Goal: Find specific page/section: Find specific page/section

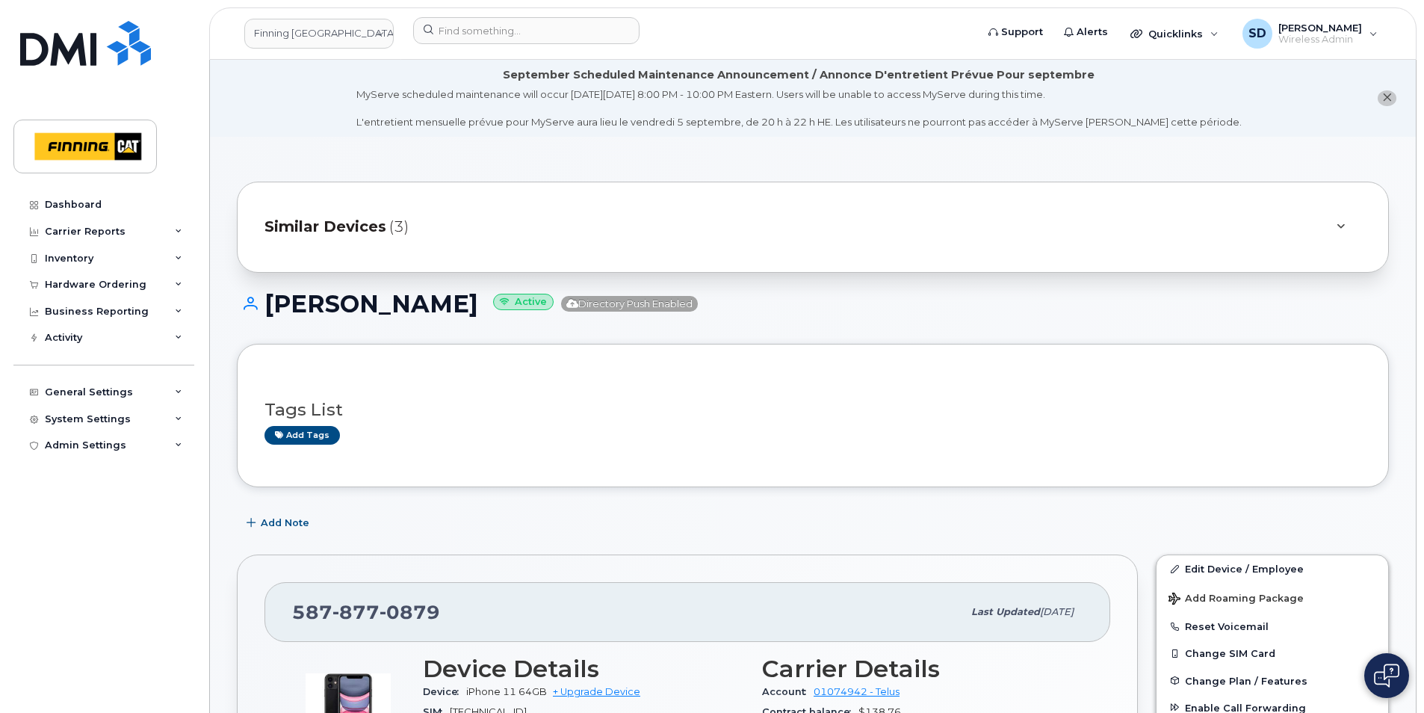
drag, startPoint x: 59, startPoint y: 229, endPoint x: 170, endPoint y: 372, distance: 181.5
click at [59, 229] on div "Carrier Reports" at bounding box center [85, 232] width 81 height 12
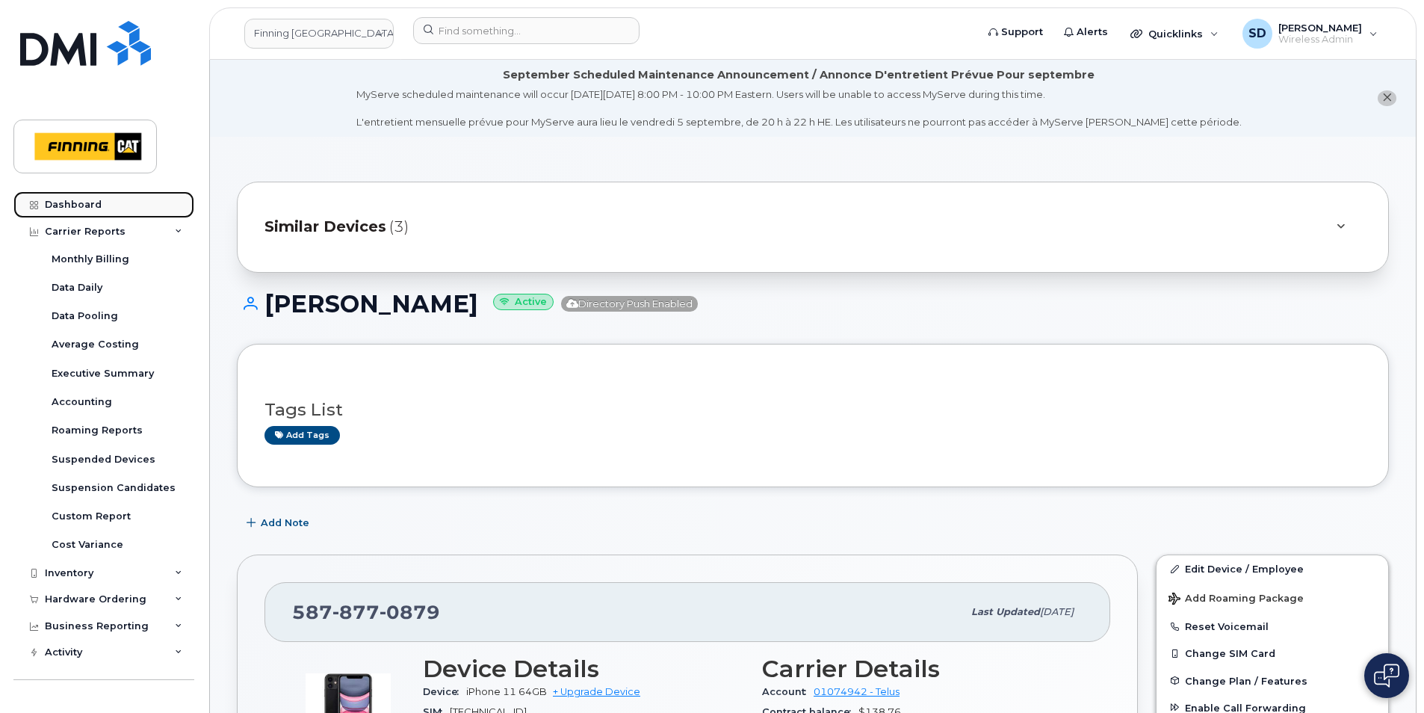
click at [72, 199] on div "Dashboard" at bounding box center [73, 205] width 57 height 12
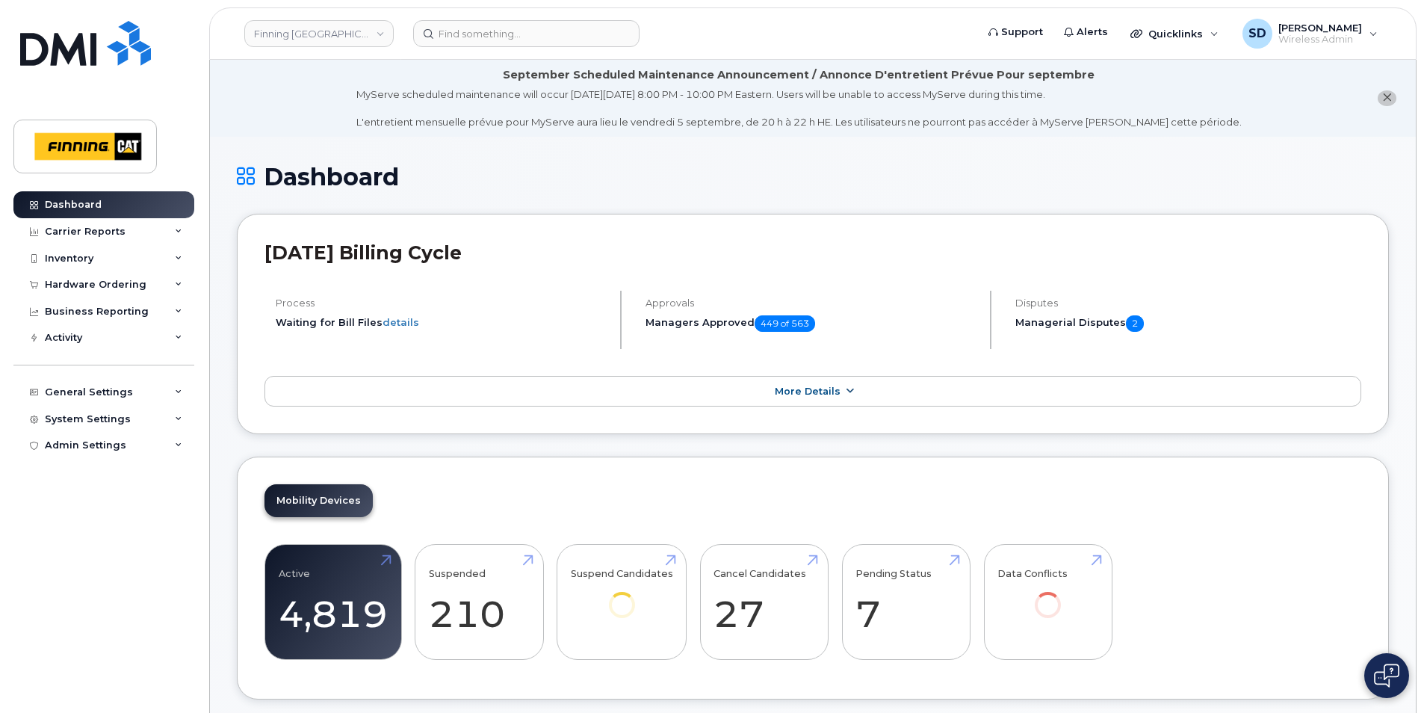
click at [802, 388] on span "More Details" at bounding box center [808, 390] width 66 height 11
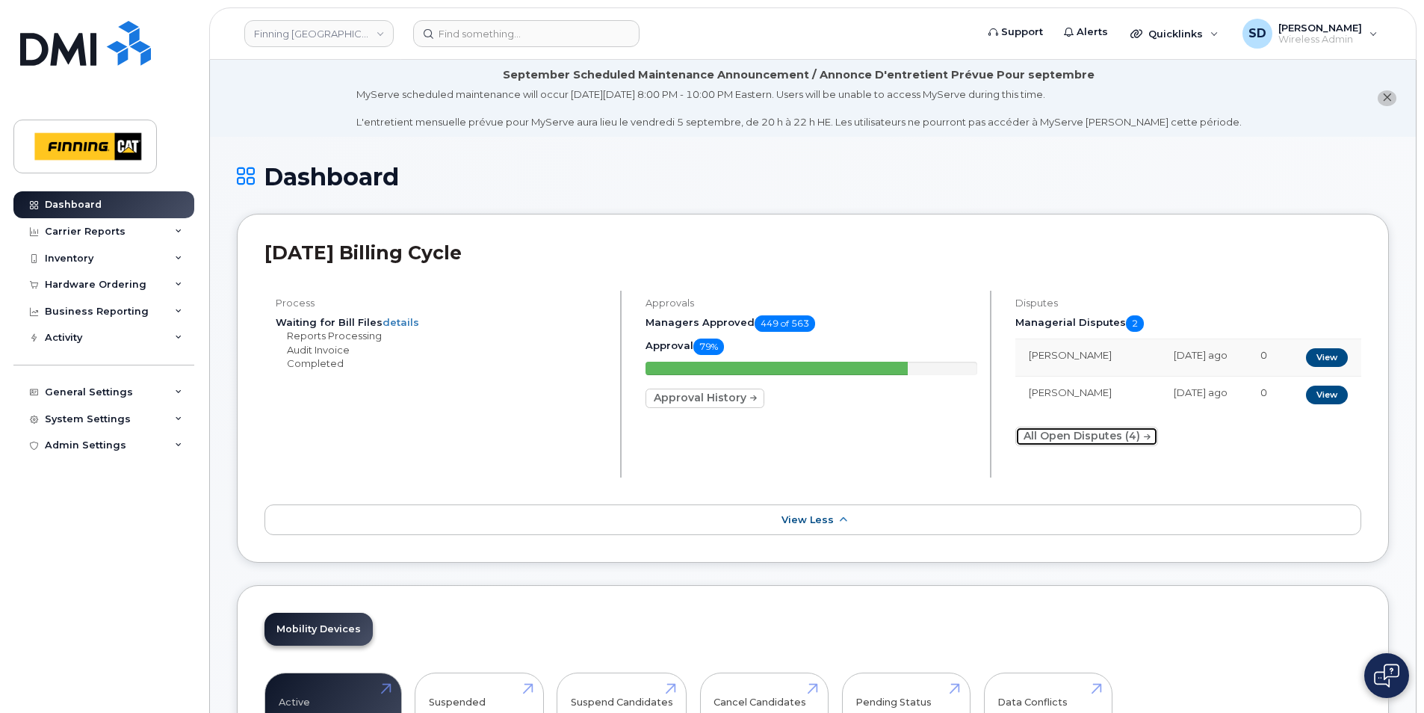
click at [1148, 435] on icon at bounding box center [1146, 437] width 10 height 9
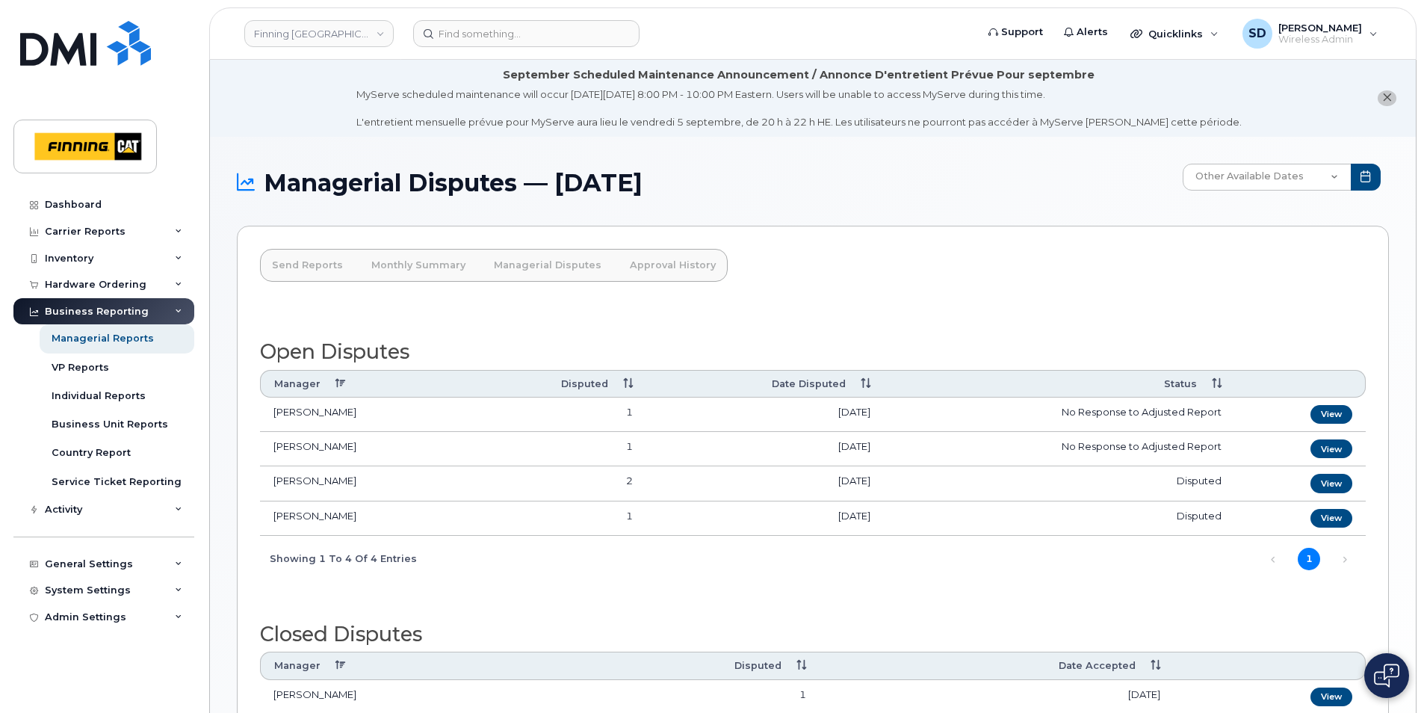
scroll to position [214, 0]
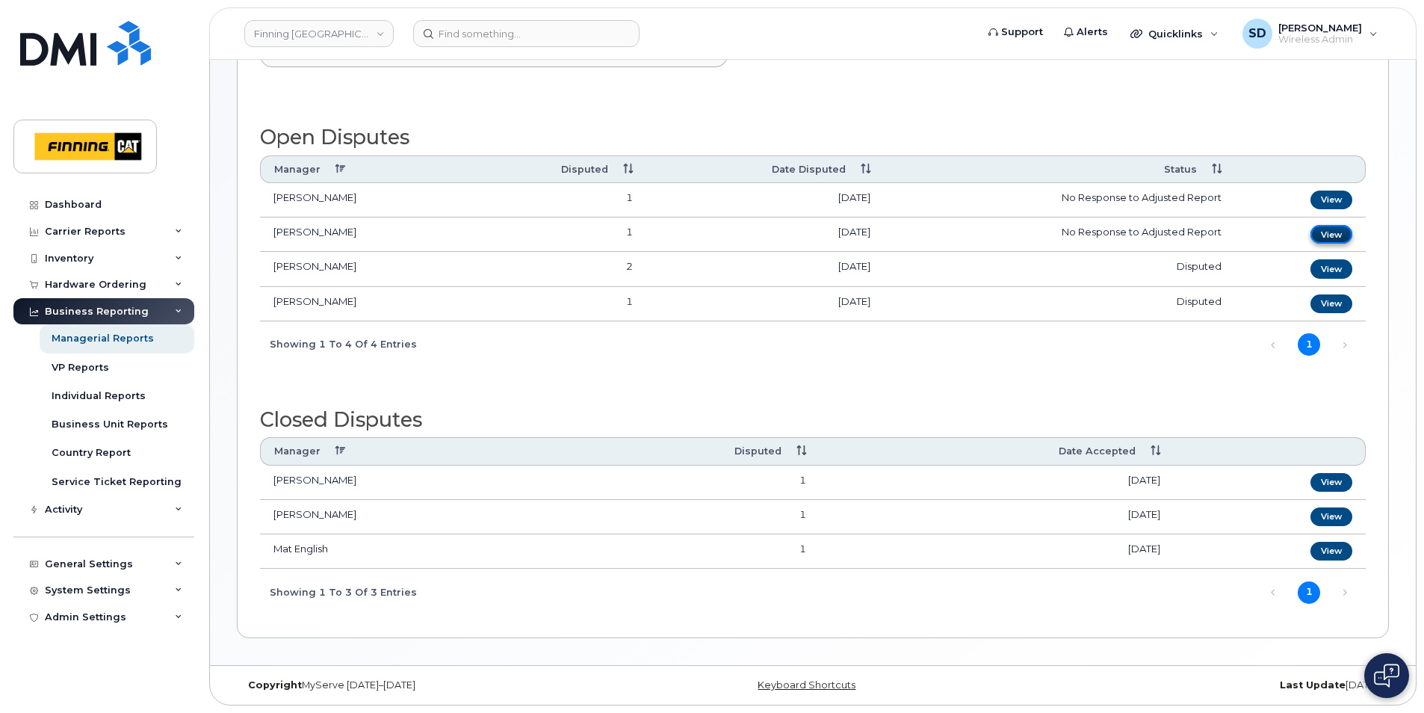
click at [1338, 235] on link "View" at bounding box center [1331, 234] width 42 height 19
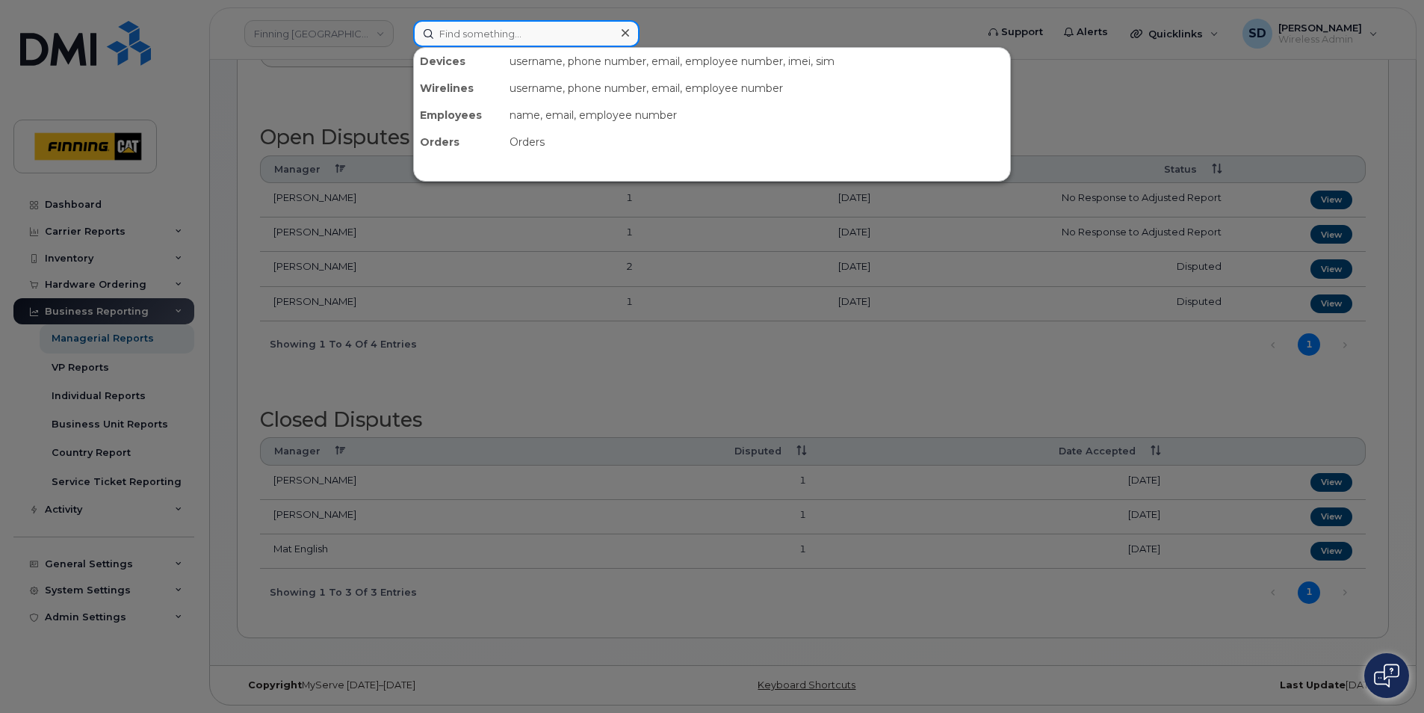
click at [465, 32] on input at bounding box center [526, 33] width 226 height 27
paste input "+15876450251"
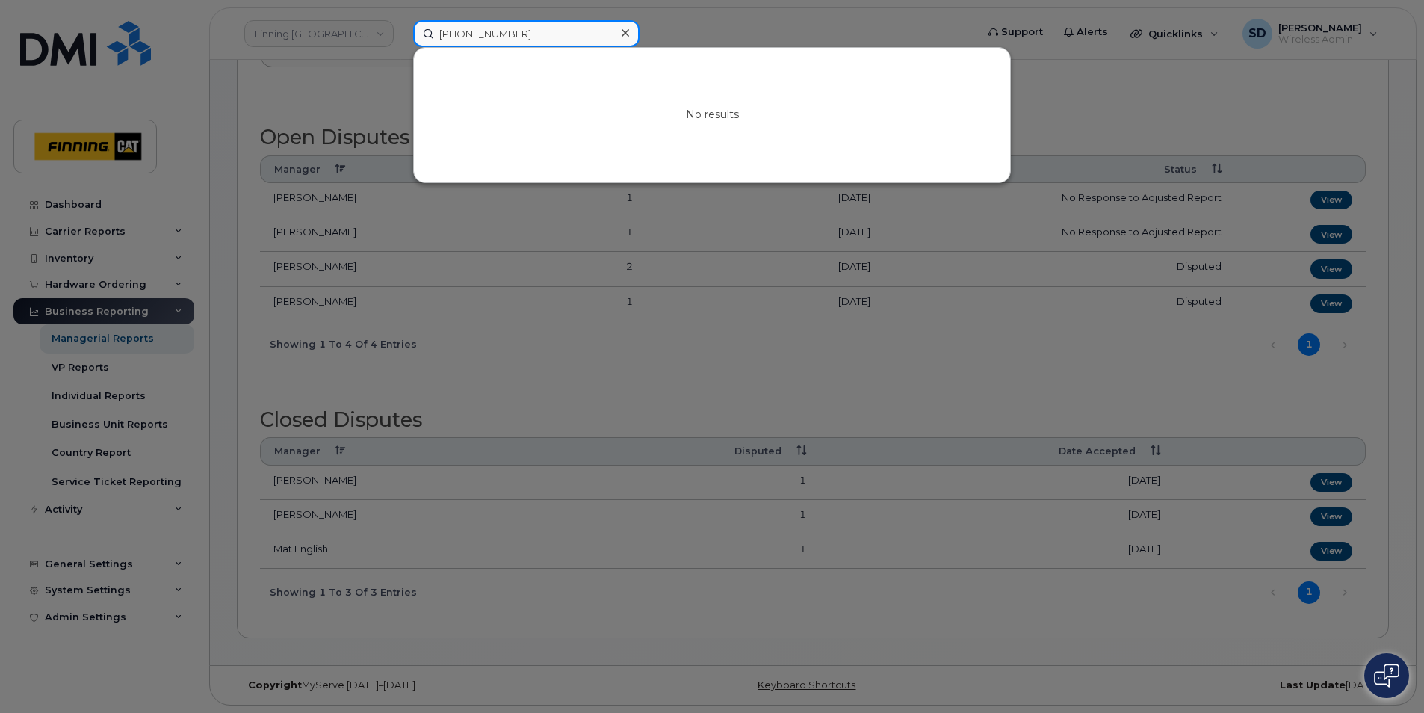
drag, startPoint x: 450, startPoint y: 34, endPoint x: 418, endPoint y: 38, distance: 31.6
click at [413, 28] on input "+15876450251" at bounding box center [526, 33] width 226 height 27
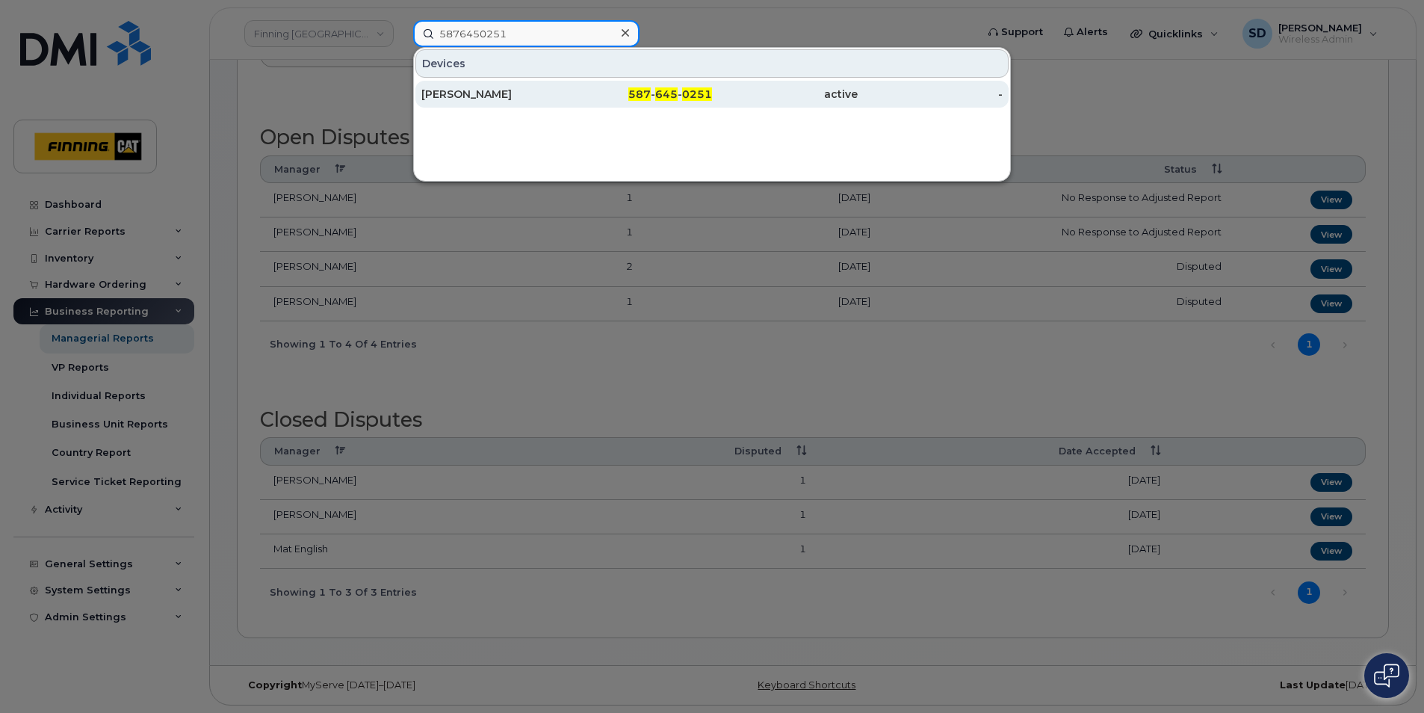
type input "5876450251"
click at [454, 92] on div "[PERSON_NAME]" at bounding box center [494, 94] width 146 height 15
